Goal: Task Accomplishment & Management: Manage account settings

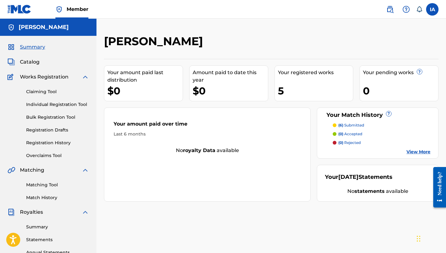
click at [47, 58] on div "Catalog" at bounding box center [47, 61] width 81 height 7
click at [39, 62] on div "Catalog" at bounding box center [47, 61] width 81 height 7
click at [35, 62] on span "Catalog" at bounding box center [30, 61] width 20 height 7
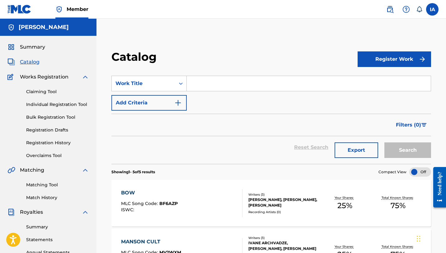
scroll to position [103, 0]
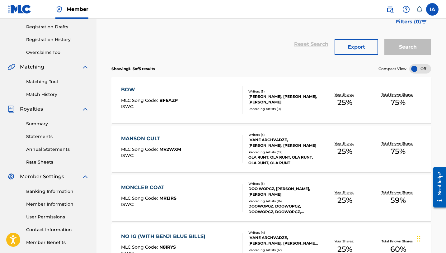
click at [48, 161] on link "Rate Sheets" at bounding box center [57, 162] width 63 height 7
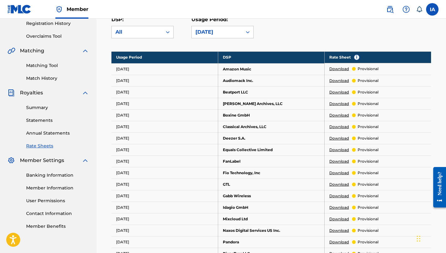
scroll to position [128, 0]
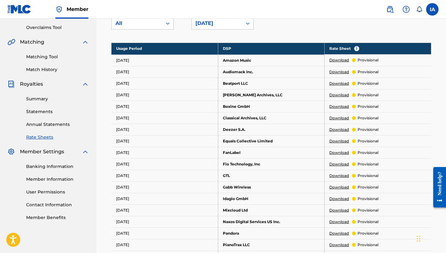
click at [368, 105] on p "provisional" at bounding box center [367, 107] width 21 height 6
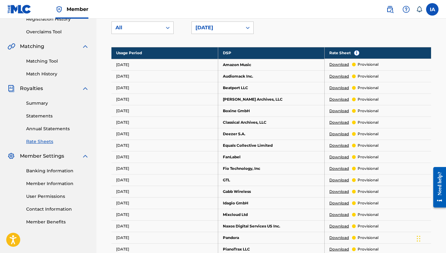
scroll to position [115, 0]
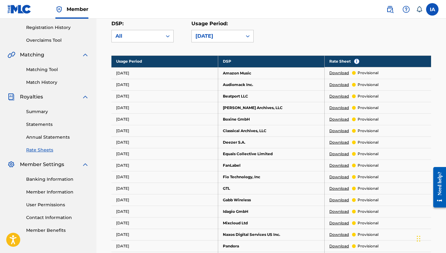
click at [46, 125] on link "Statements" at bounding box center [57, 124] width 63 height 7
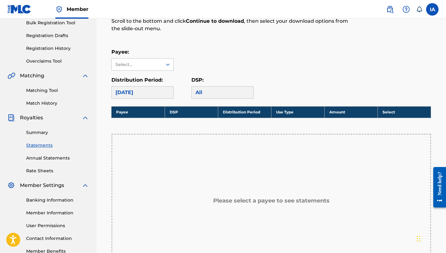
scroll to position [110, 0]
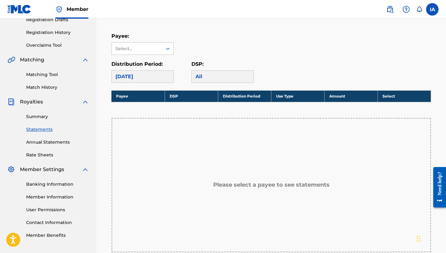
click at [40, 118] on link "Summary" at bounding box center [57, 116] width 63 height 7
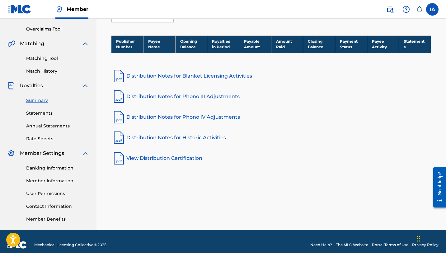
scroll to position [133, 0]
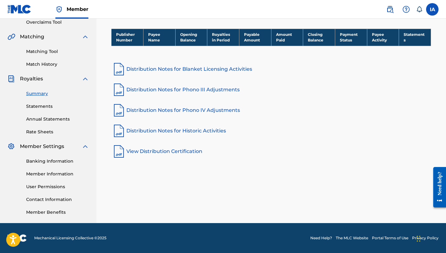
click at [44, 159] on link "Banking Information" at bounding box center [57, 161] width 63 height 7
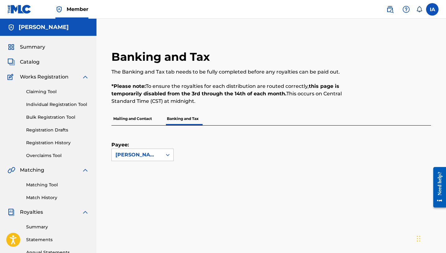
click at [136, 112] on p "Mailing and Contact" at bounding box center [132, 118] width 42 height 13
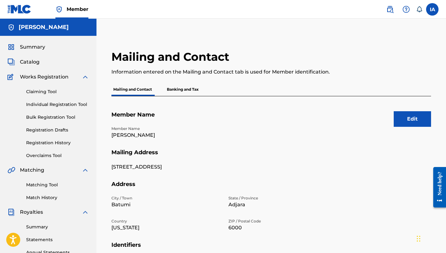
click at [136, 115] on h5 "Member Name" at bounding box center [270, 118] width 319 height 15
